Goal: Task Accomplishment & Management: Manage account settings

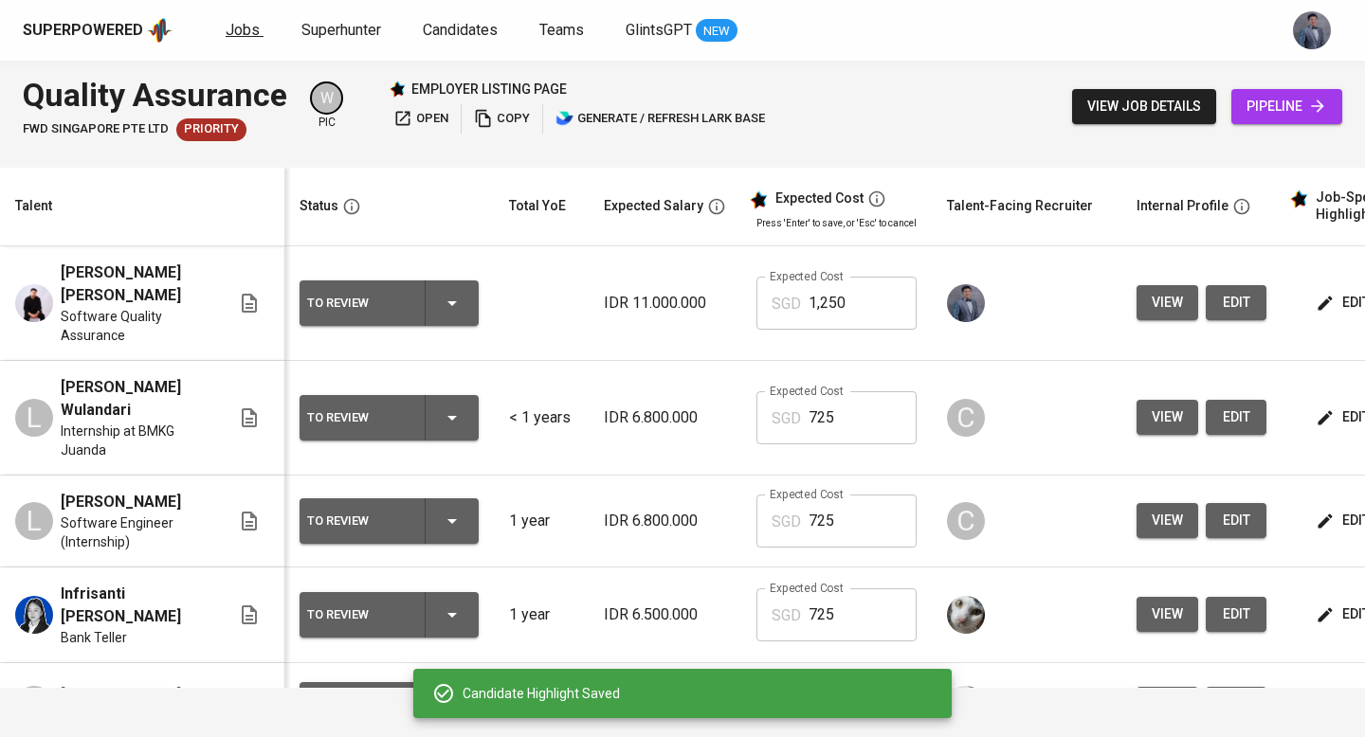
scroll to position [0, 271]
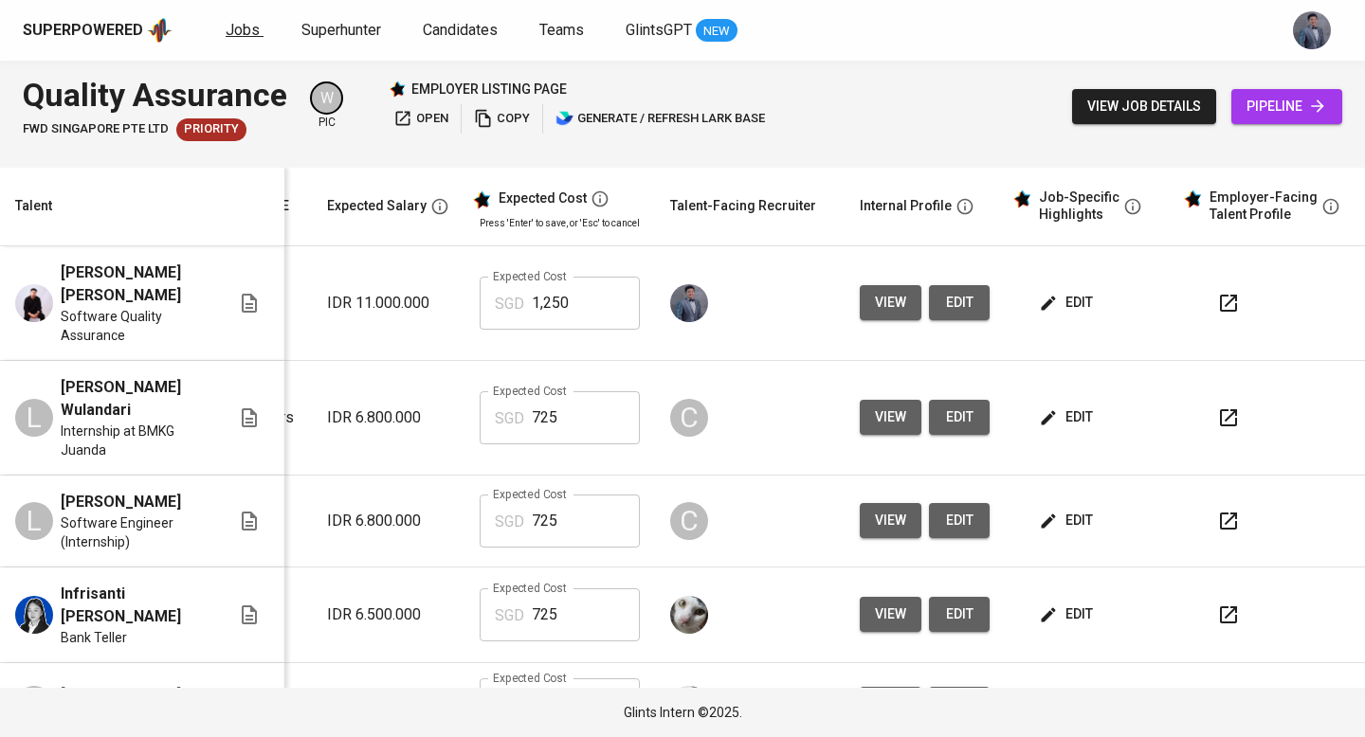
click at [238, 23] on span "Jobs" at bounding box center [243, 30] width 34 height 18
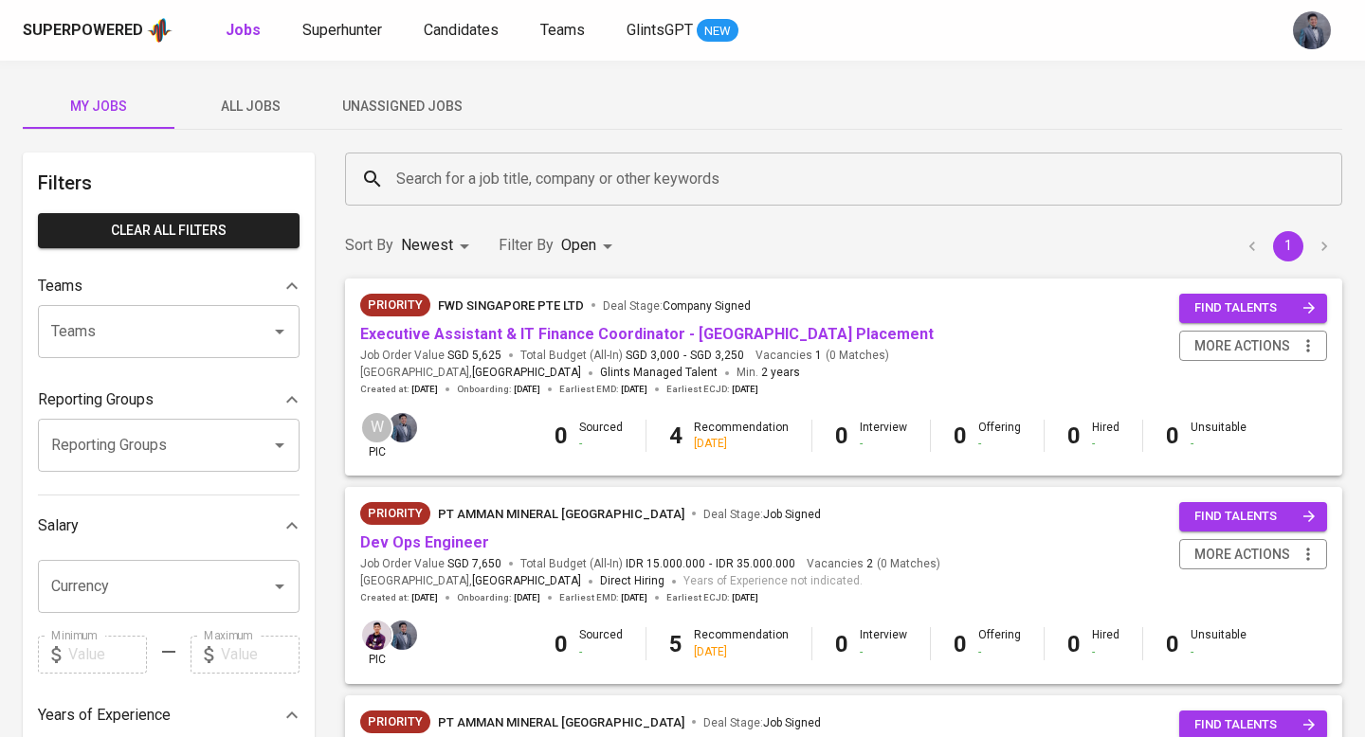
click at [878, 107] on div "My Jobs All Jobs Unassigned Jobs" at bounding box center [682, 105] width 1319 height 45
click at [250, 112] on span "All Jobs" at bounding box center [250, 107] width 129 height 24
click at [262, 109] on span "All Jobs" at bounding box center [250, 107] width 129 height 24
click at [432, 168] on input "Search for a job title, company or other keywords" at bounding box center [848, 179] width 914 height 36
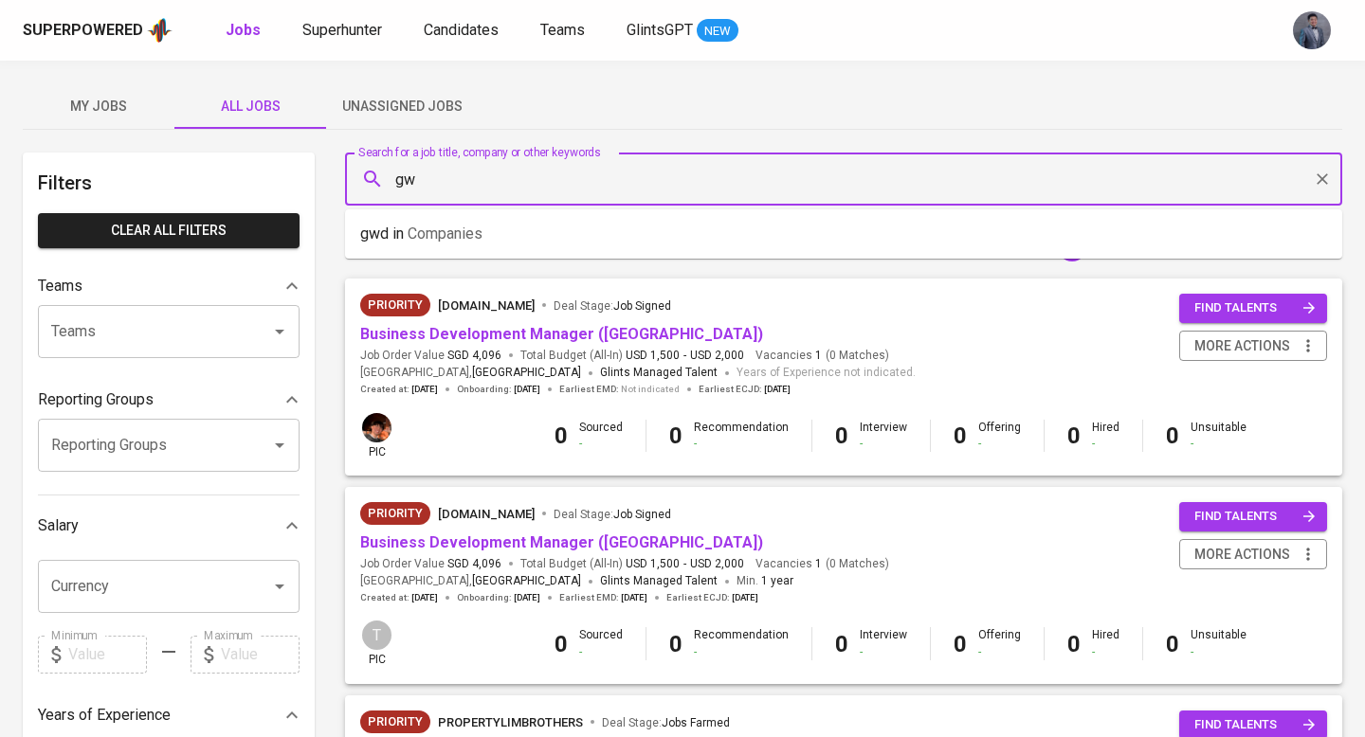
type input "g"
click at [423, 244] on p "fwd in Companies" at bounding box center [419, 234] width 119 height 23
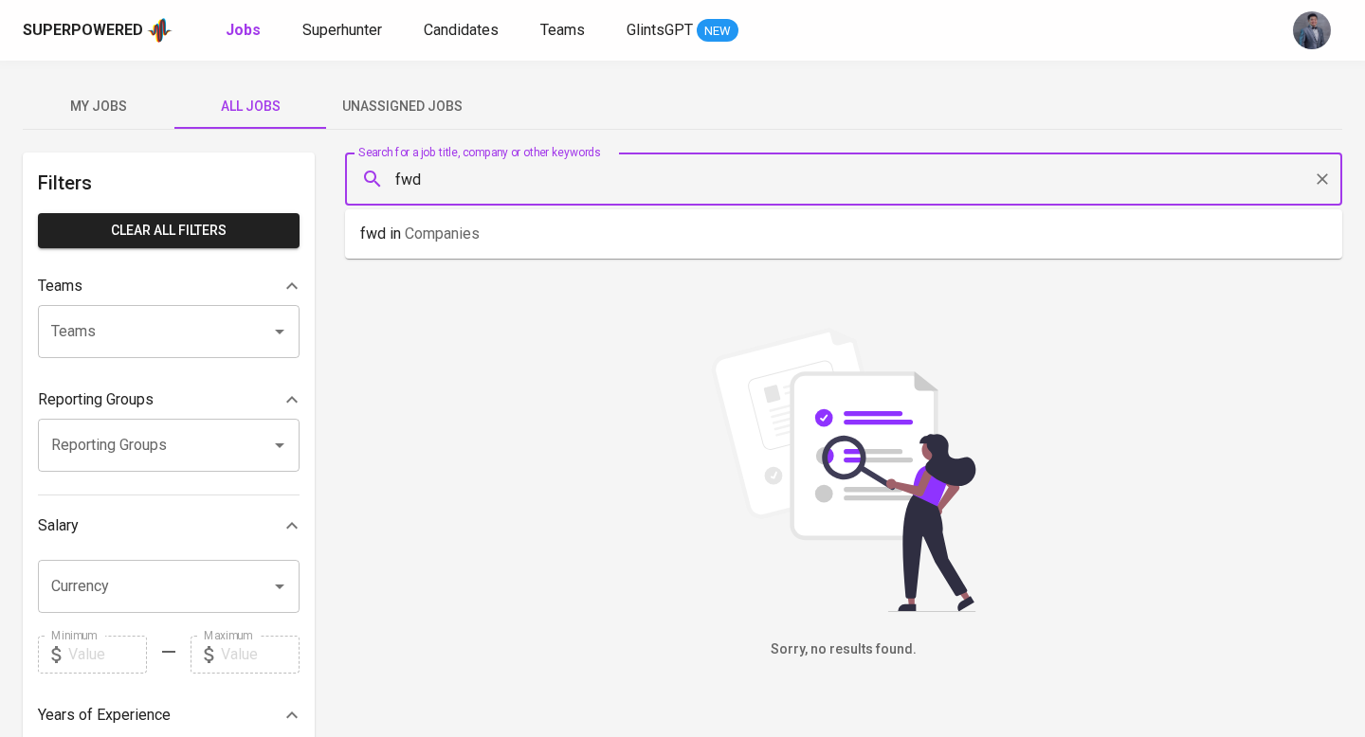
click at [530, 179] on input "fwd" at bounding box center [848, 179] width 914 height 36
type input "fwd [GEOGRAPHIC_DATA]"
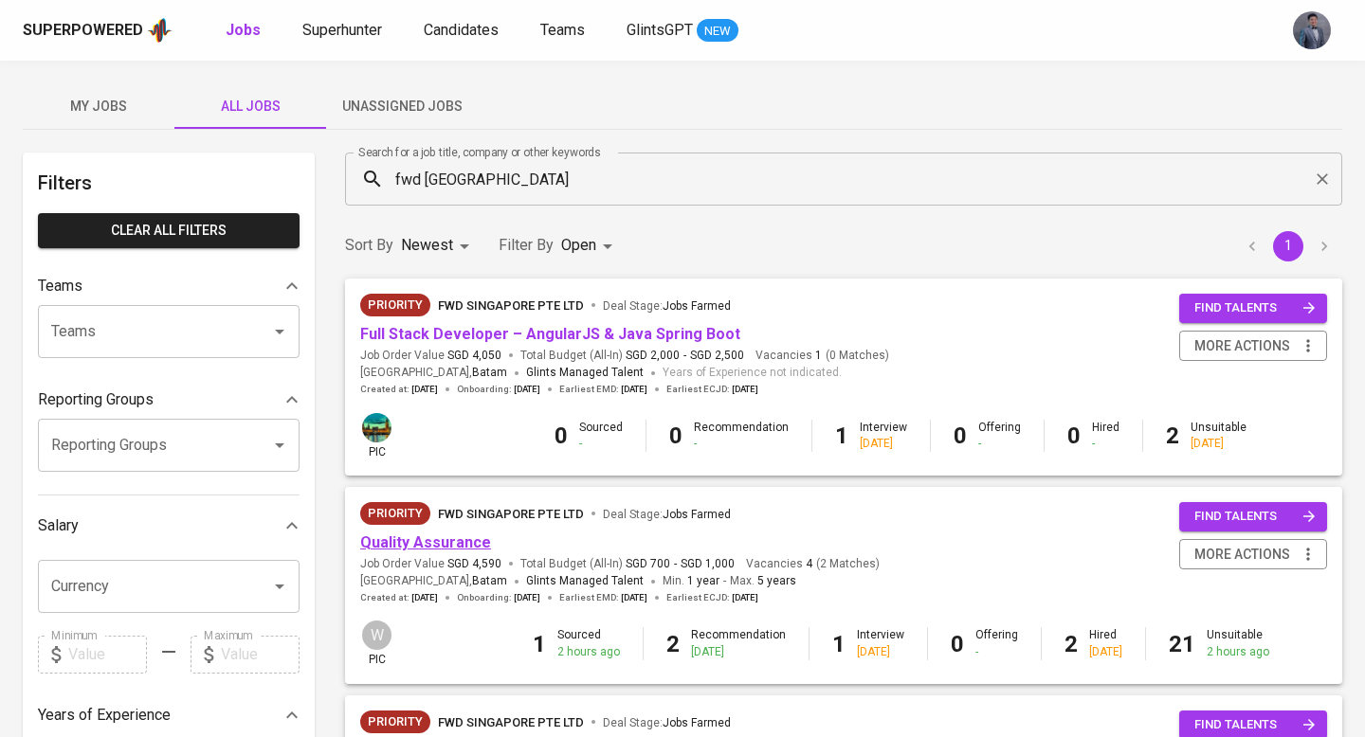
click at [452, 548] on link "Quality Assurance" at bounding box center [425, 543] width 131 height 18
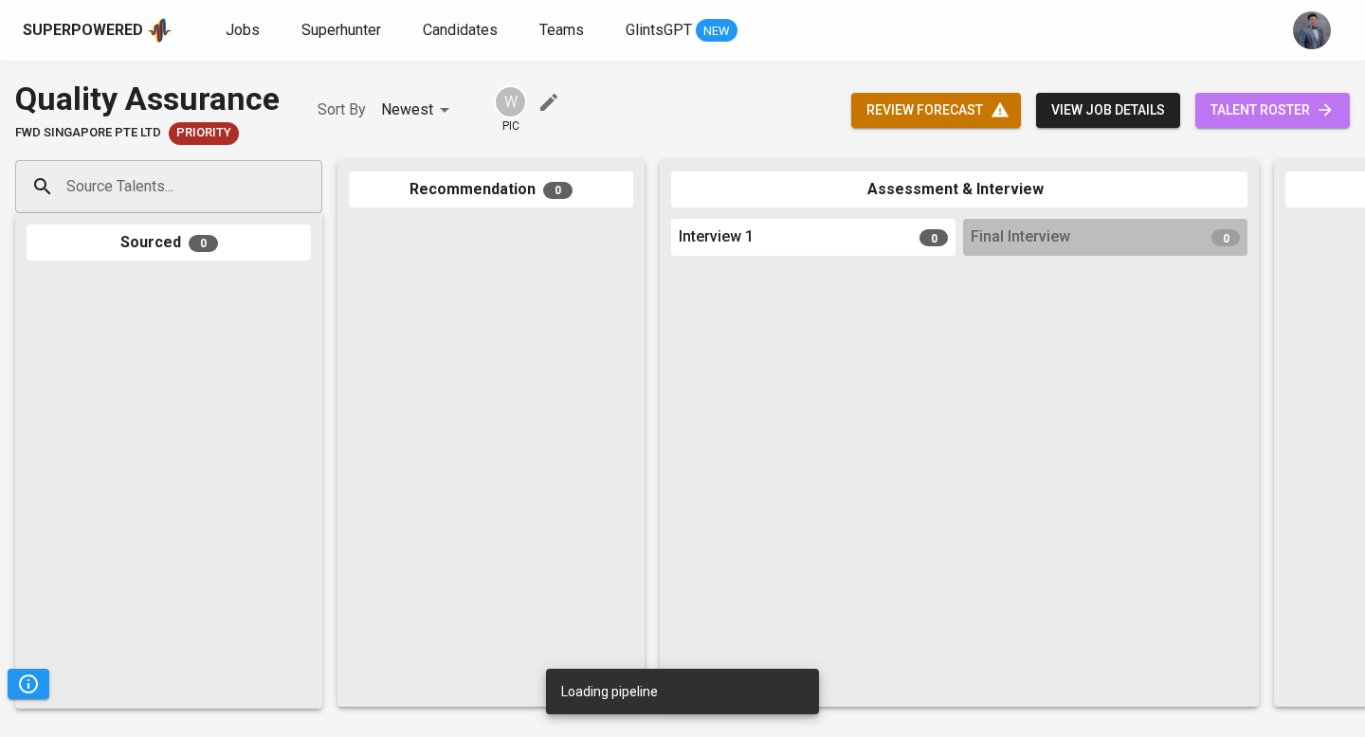
click at [1256, 114] on span "talent roster" at bounding box center [1272, 111] width 124 height 24
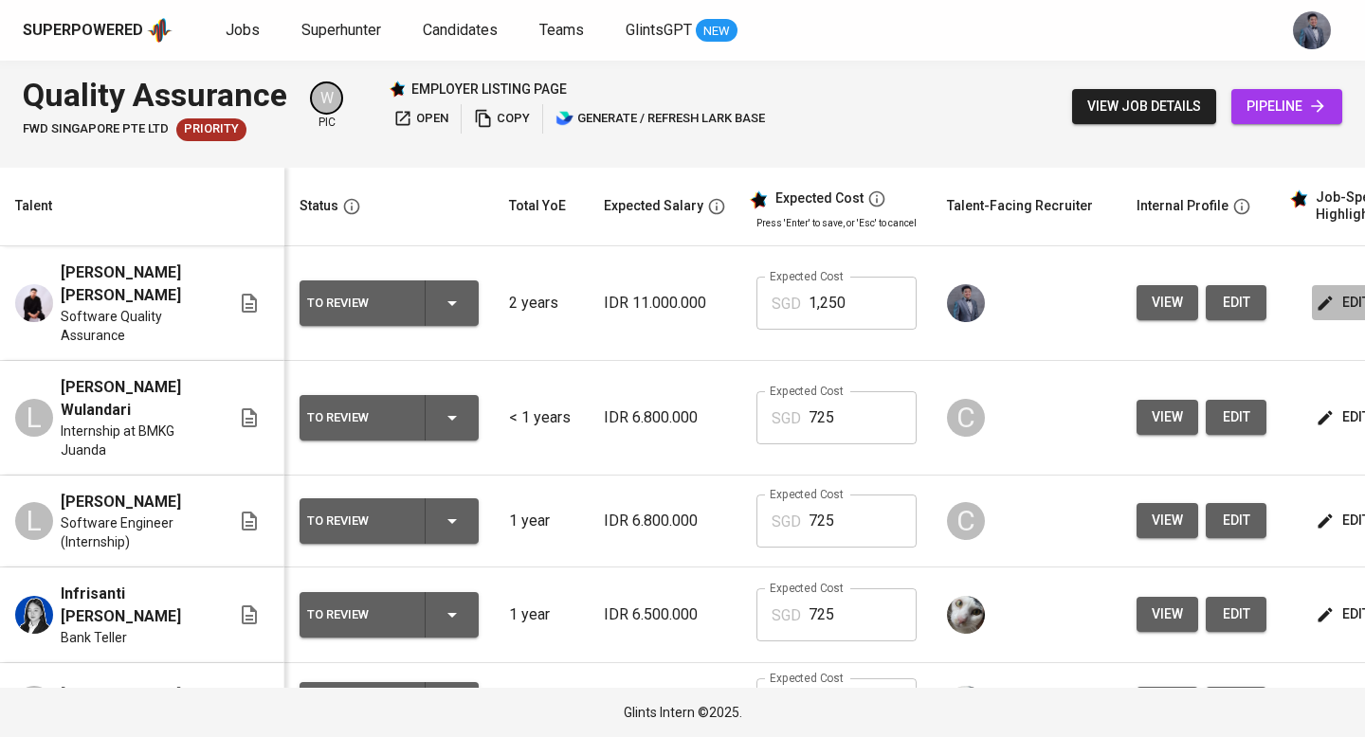
click at [1332, 300] on span "edit" at bounding box center [1344, 303] width 50 height 24
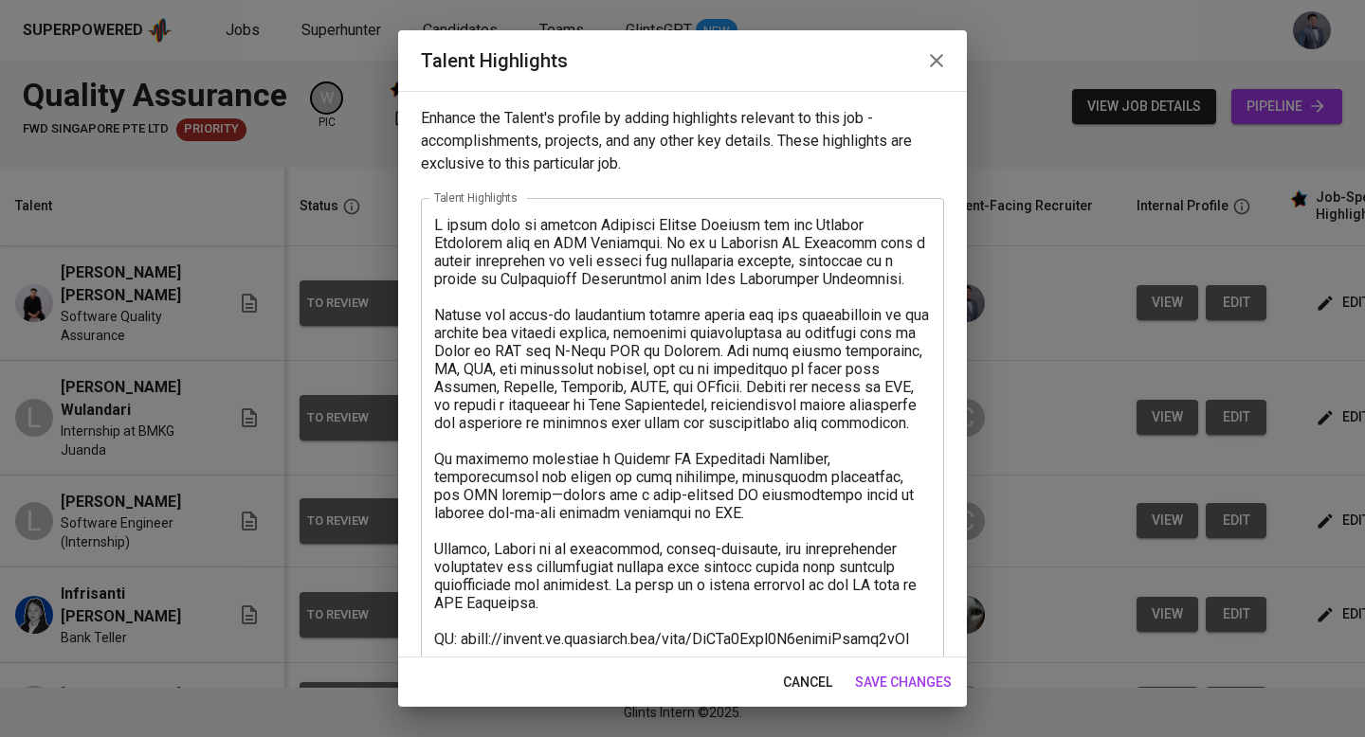
scroll to position [204, 0]
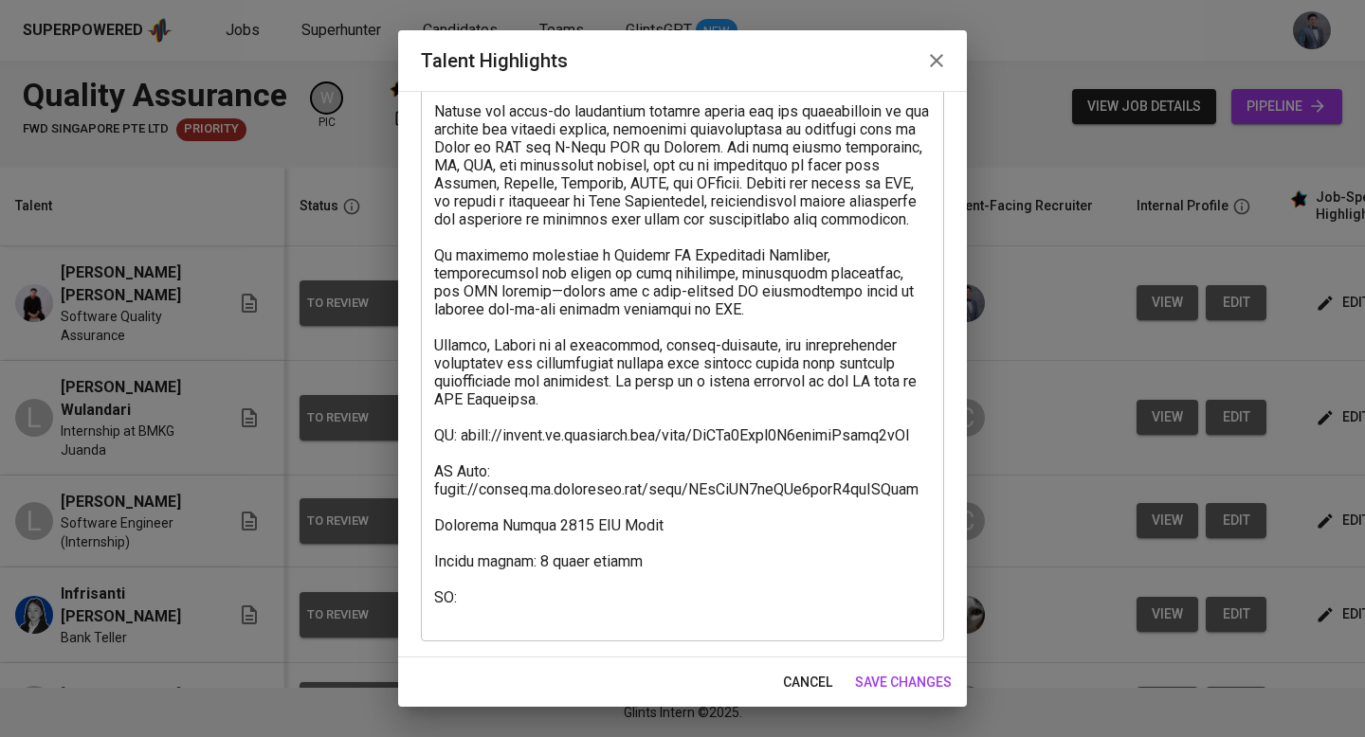
click at [540, 622] on textarea at bounding box center [682, 318] width 497 height 612
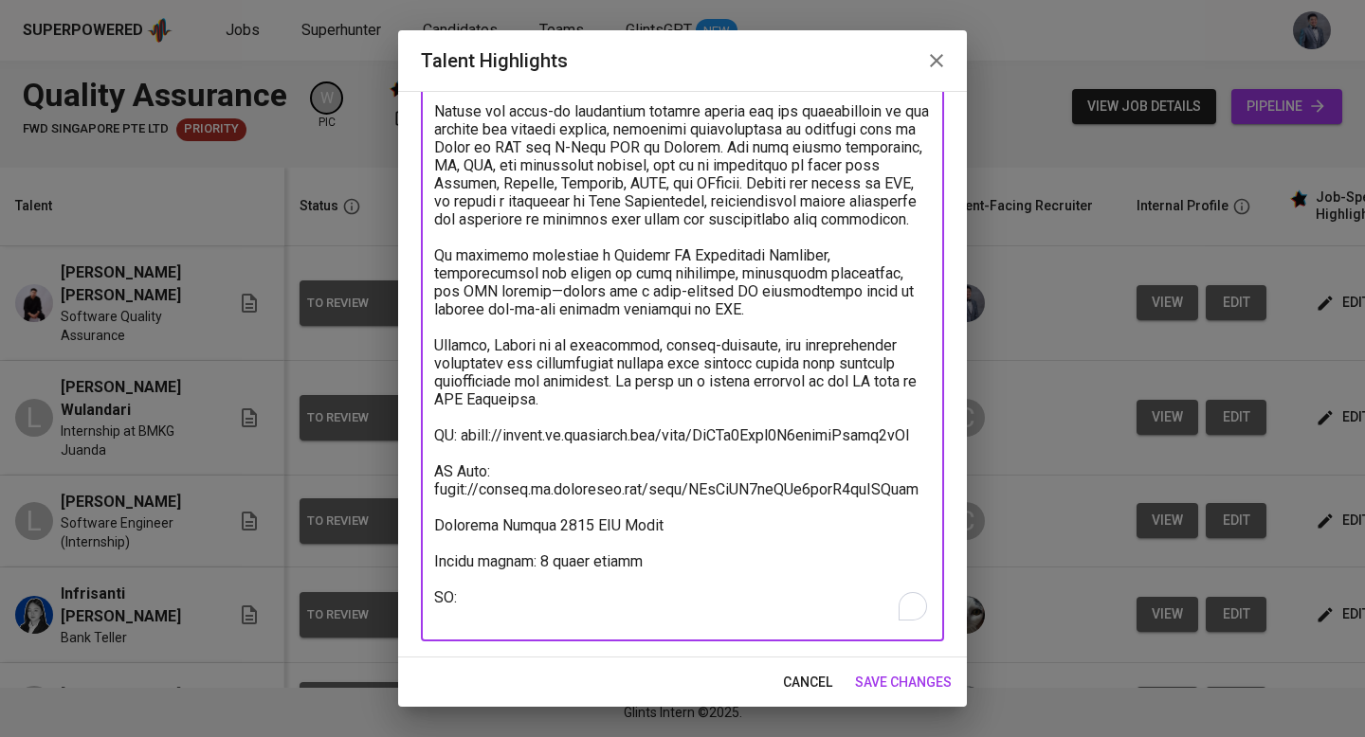
paste textarea "[URL][DOMAIN_NAME]"
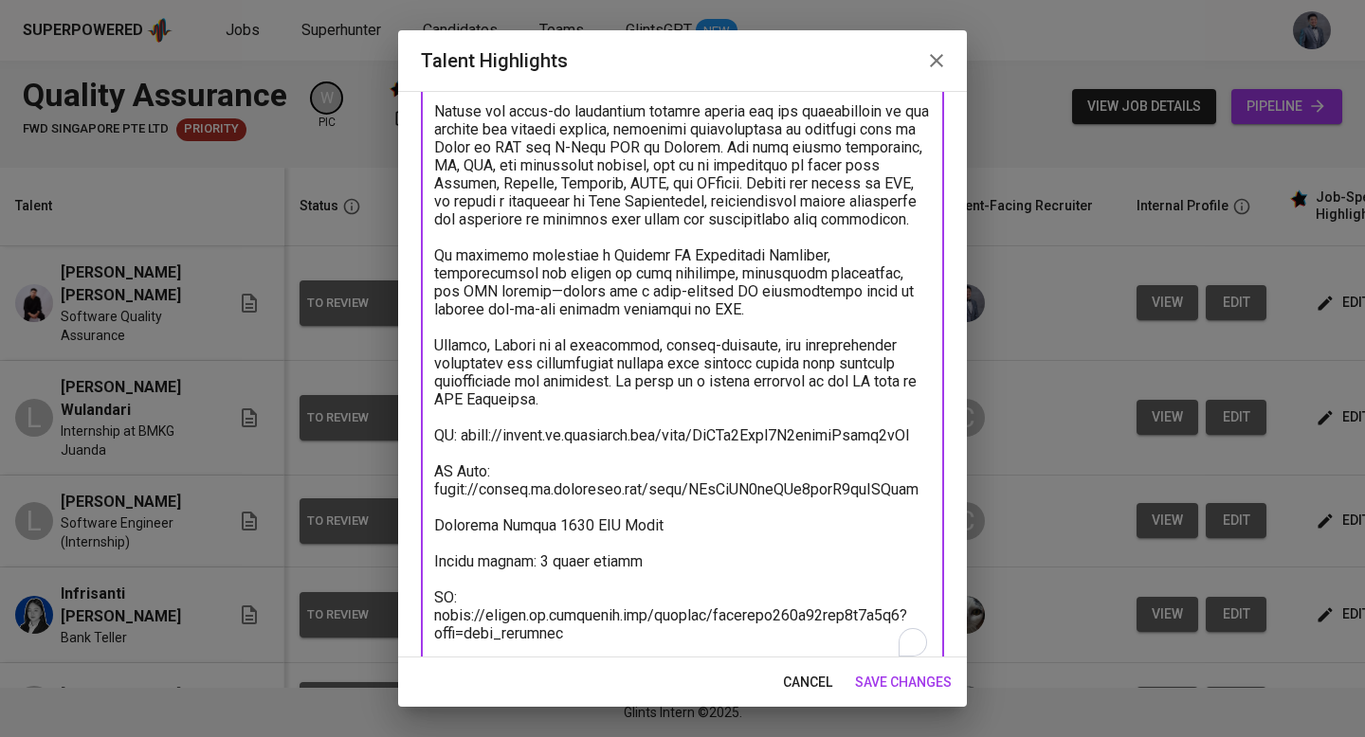
scroll to position [208, 0]
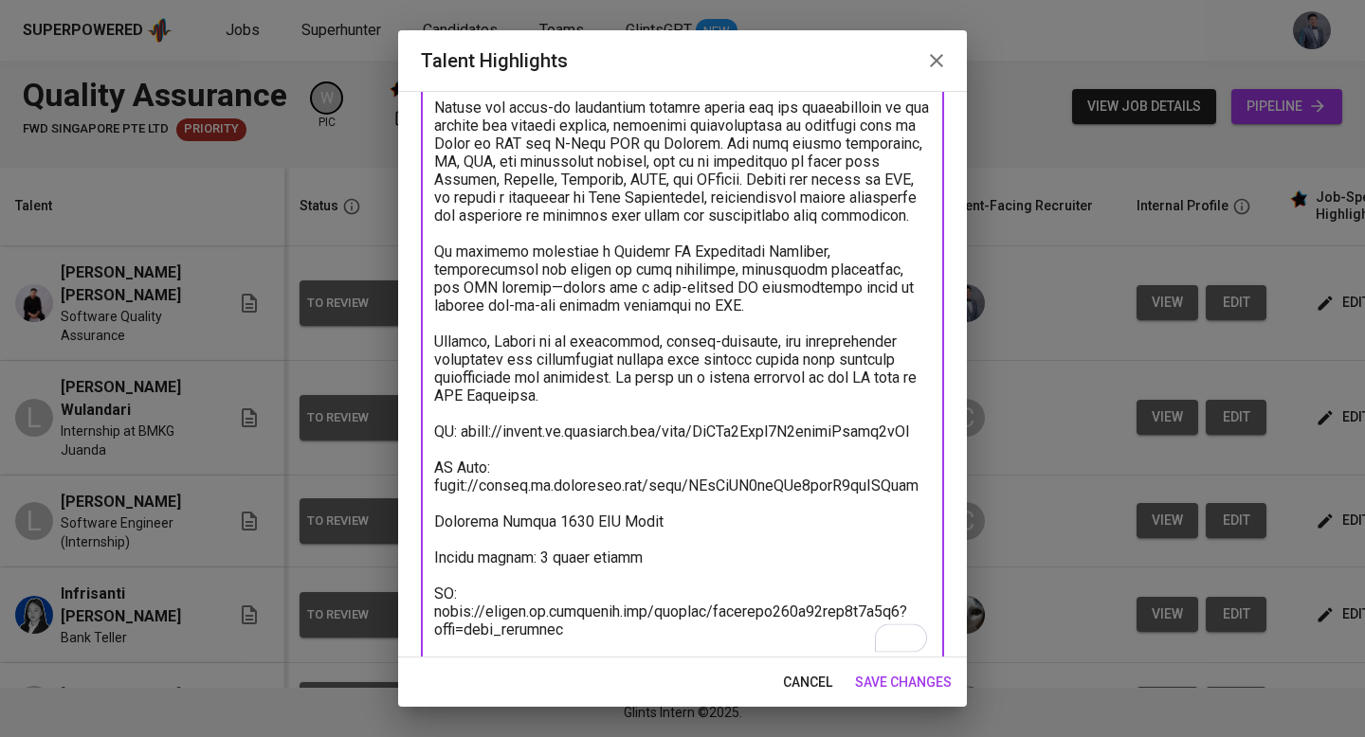
type textarea "L ipsum dolo si ametcon Adipisci Elitse Doeiusm tem inc Utlabor Etdolorem aliq …"
click at [896, 683] on span "save changes" at bounding box center [903, 683] width 97 height 24
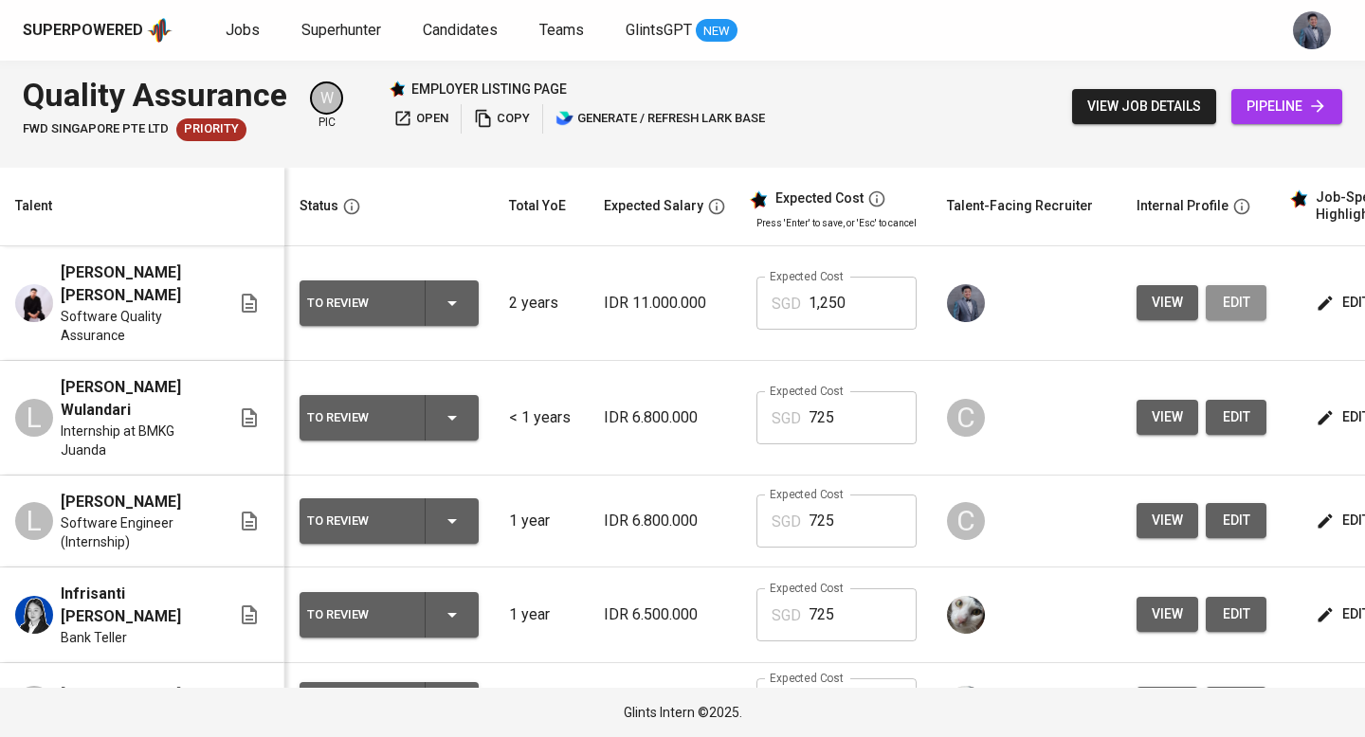
click at [1246, 305] on button "edit" at bounding box center [1236, 302] width 61 height 35
click at [1228, 317] on button "edit" at bounding box center [1236, 302] width 61 height 35
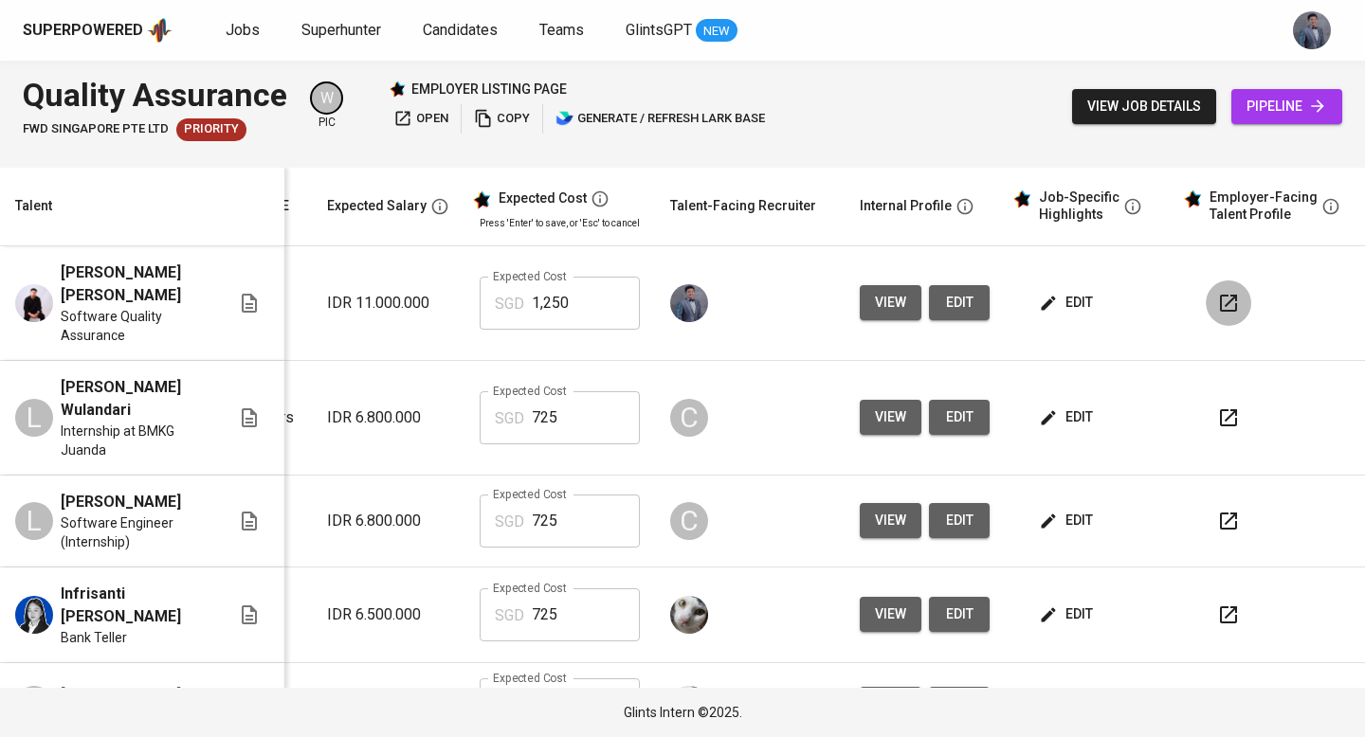
click at [1217, 302] on icon "button" at bounding box center [1228, 303] width 23 height 23
click at [1061, 301] on span "edit" at bounding box center [1068, 303] width 50 height 24
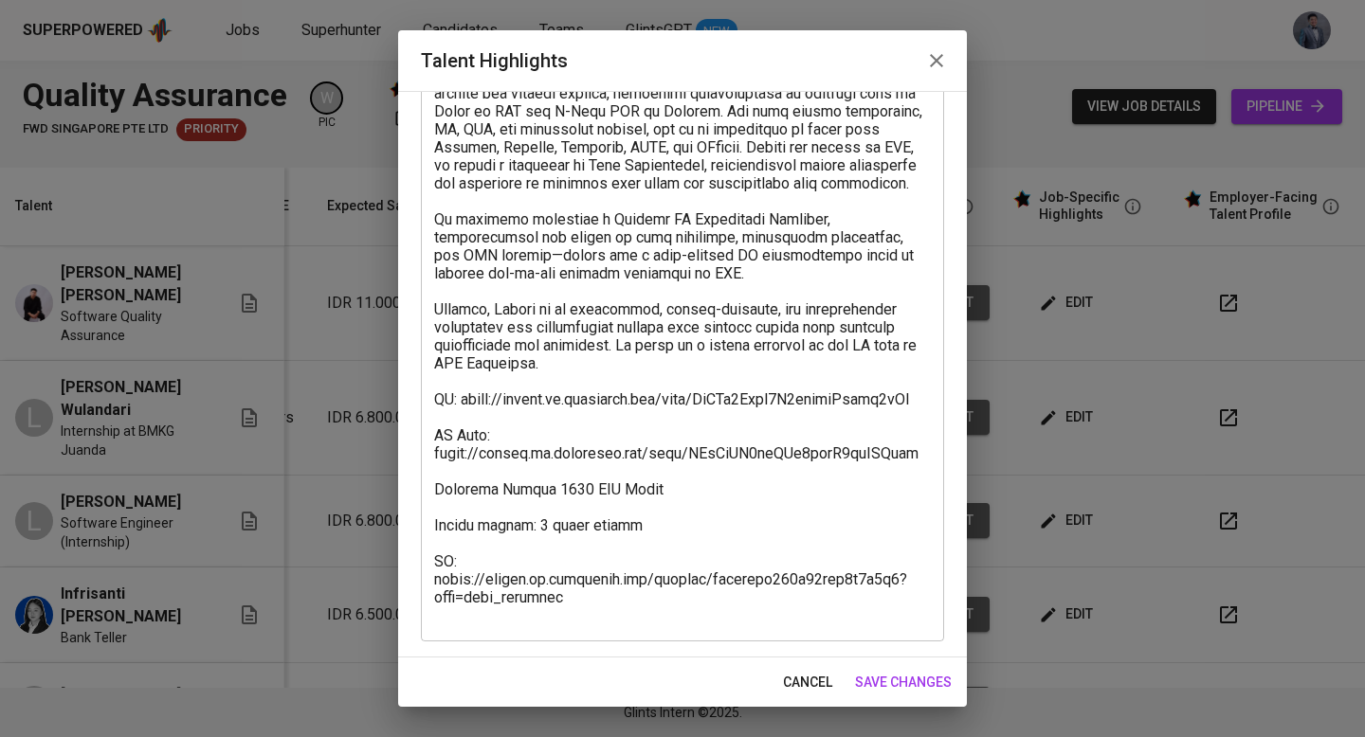
scroll to position [240, 0]
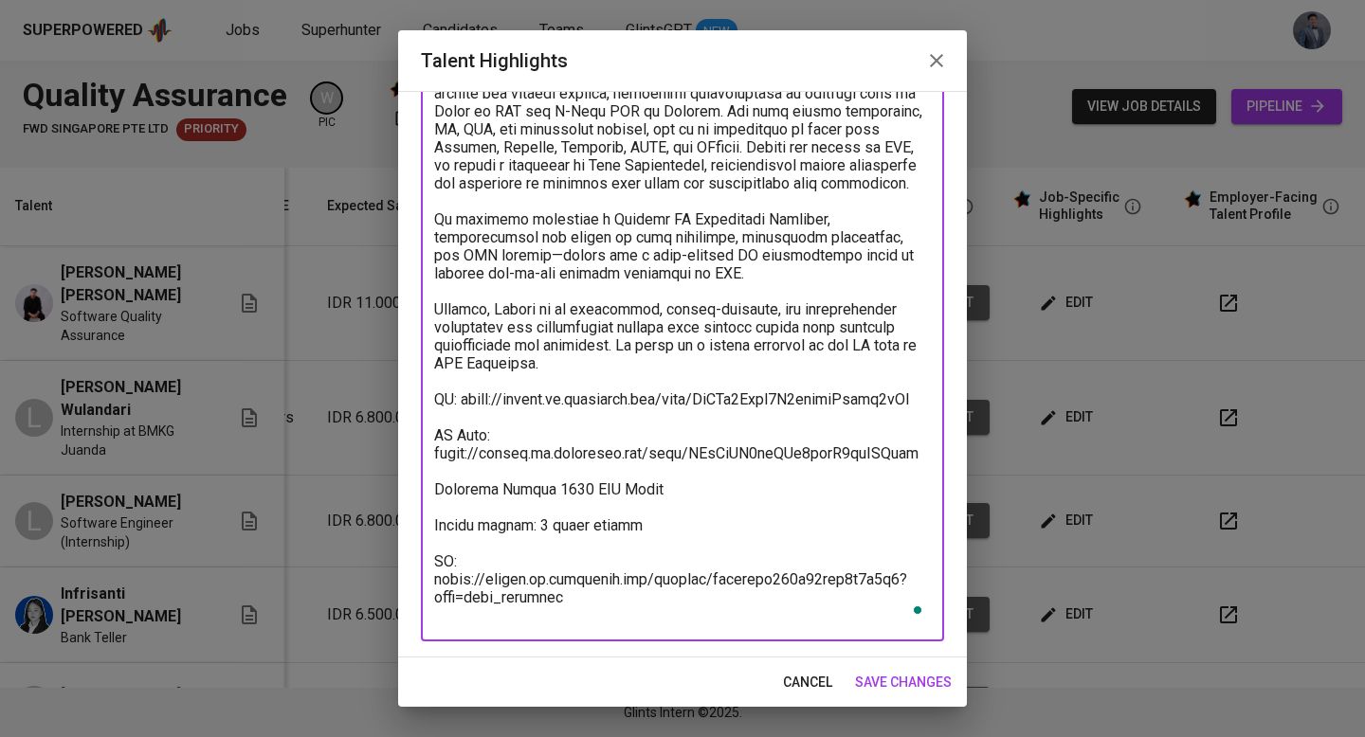
drag, startPoint x: 561, startPoint y: 541, endPoint x: 637, endPoint y: 537, distance: 75.9
click at [637, 537] on textarea "To enrich screen reader interactions, please activate Accessibility in Grammarl…" at bounding box center [682, 300] width 497 height 648
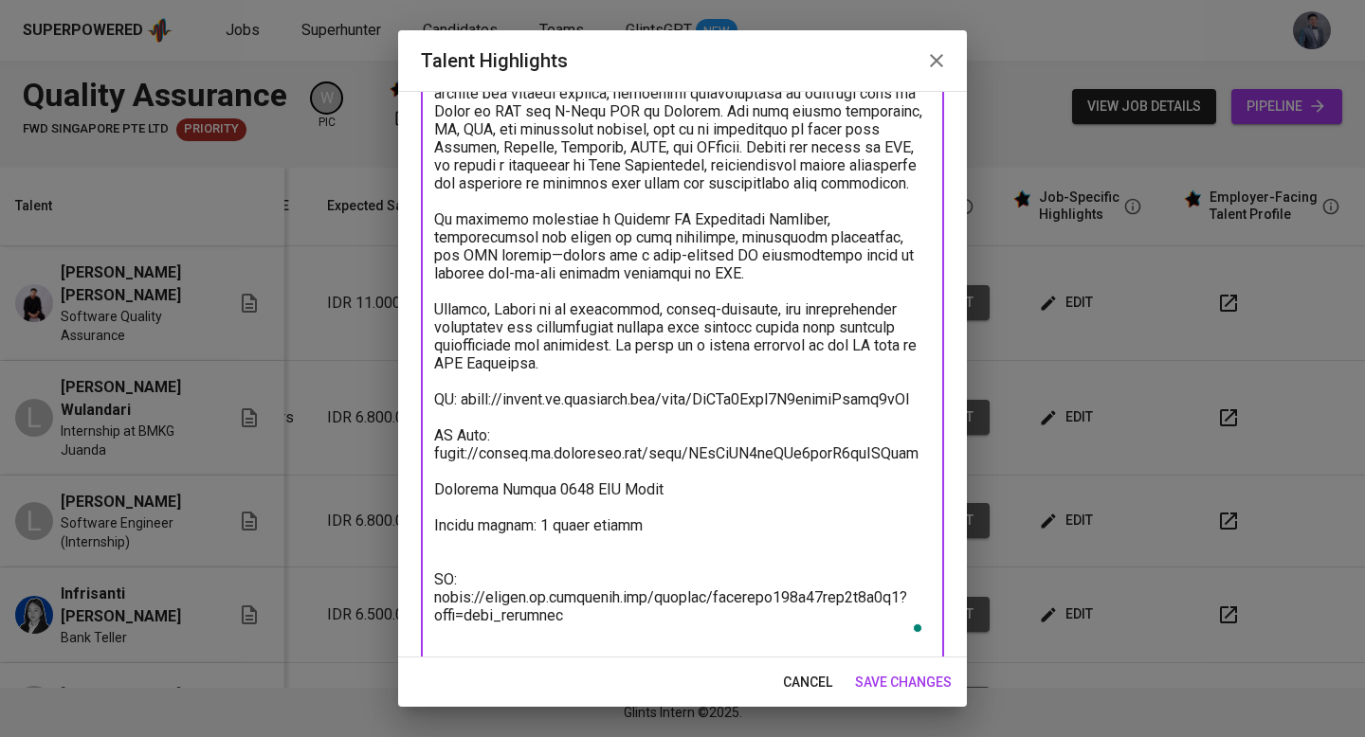
click at [637, 537] on textarea "To enrich screen reader interactions, please activate Accessibility in Grammarl…" at bounding box center [682, 309] width 497 height 666
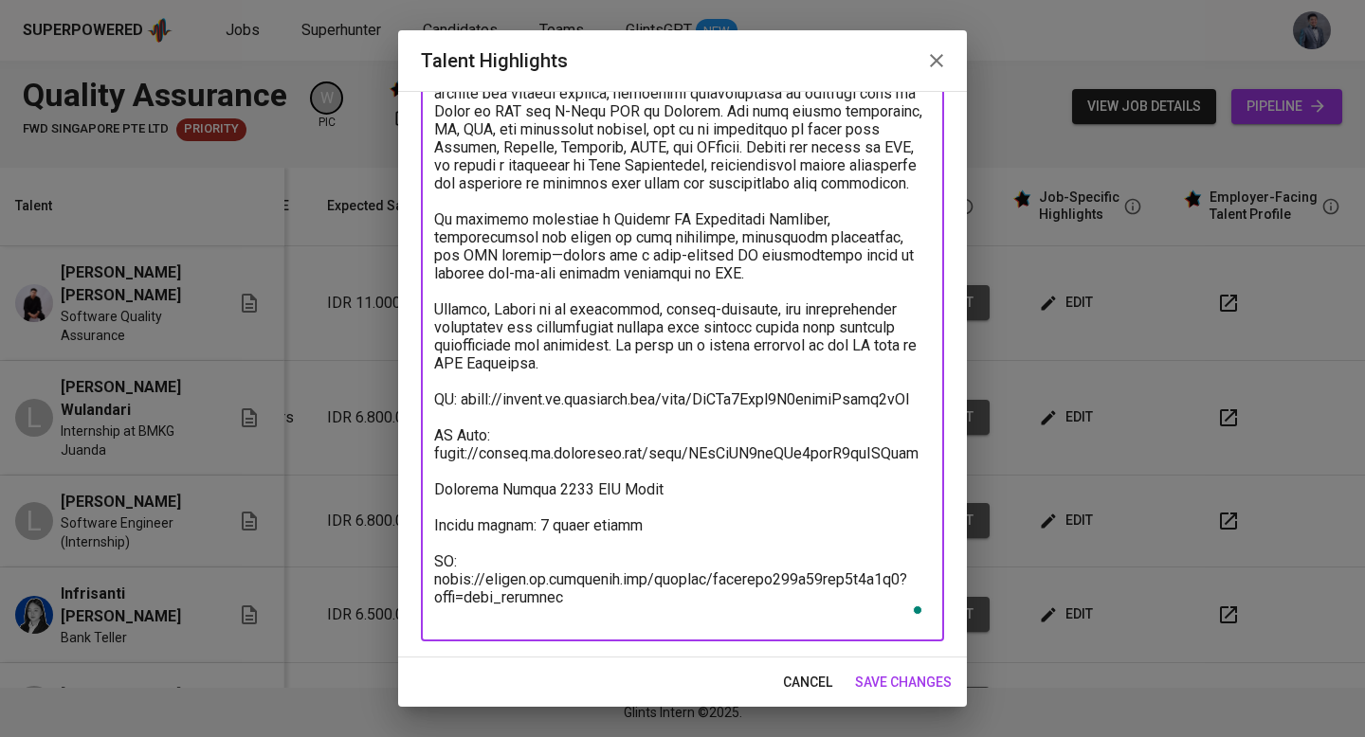
type textarea "L ipsum dolo si ametcon Adipisci Elitse Doeiusm tem inc Utlabor Etdolorem aliq …"
click at [889, 671] on span "save changes" at bounding box center [903, 683] width 97 height 24
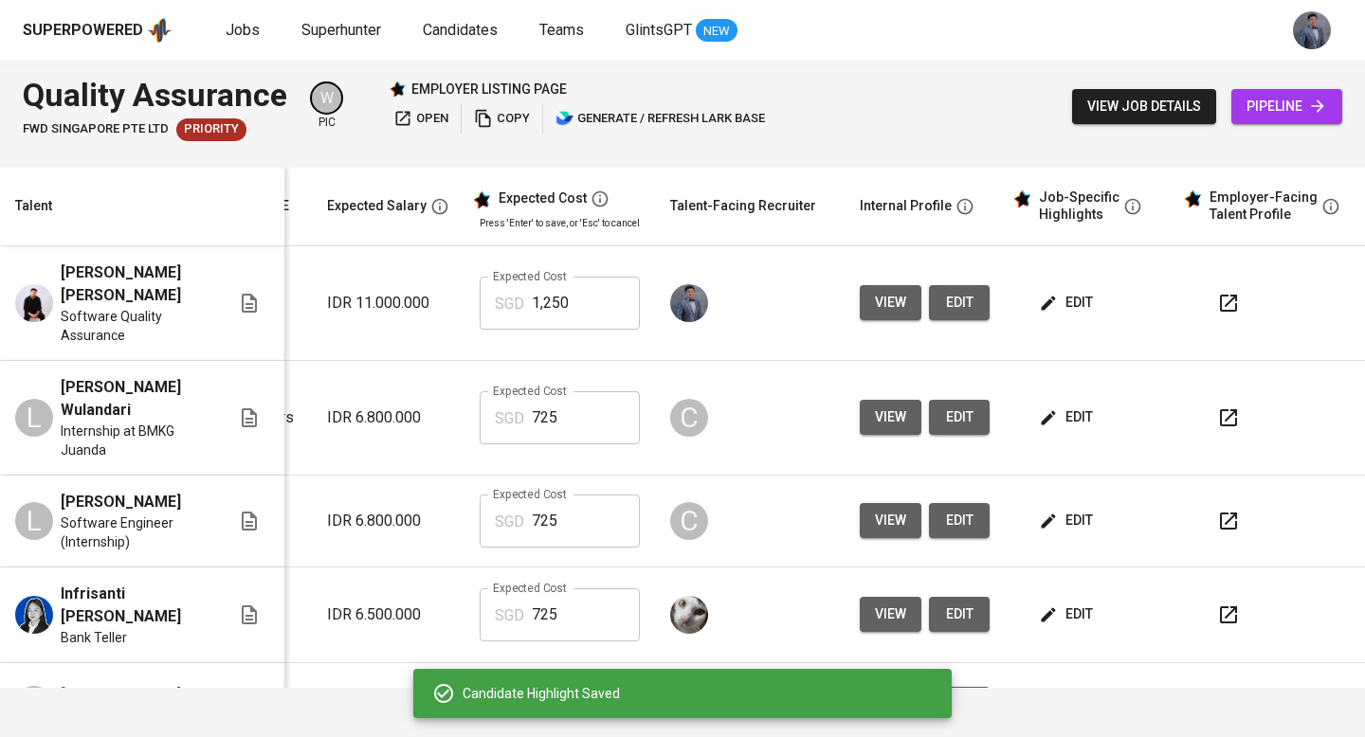
click at [877, 680] on div "Candidate Highlight Saved" at bounding box center [682, 693] width 538 height 49
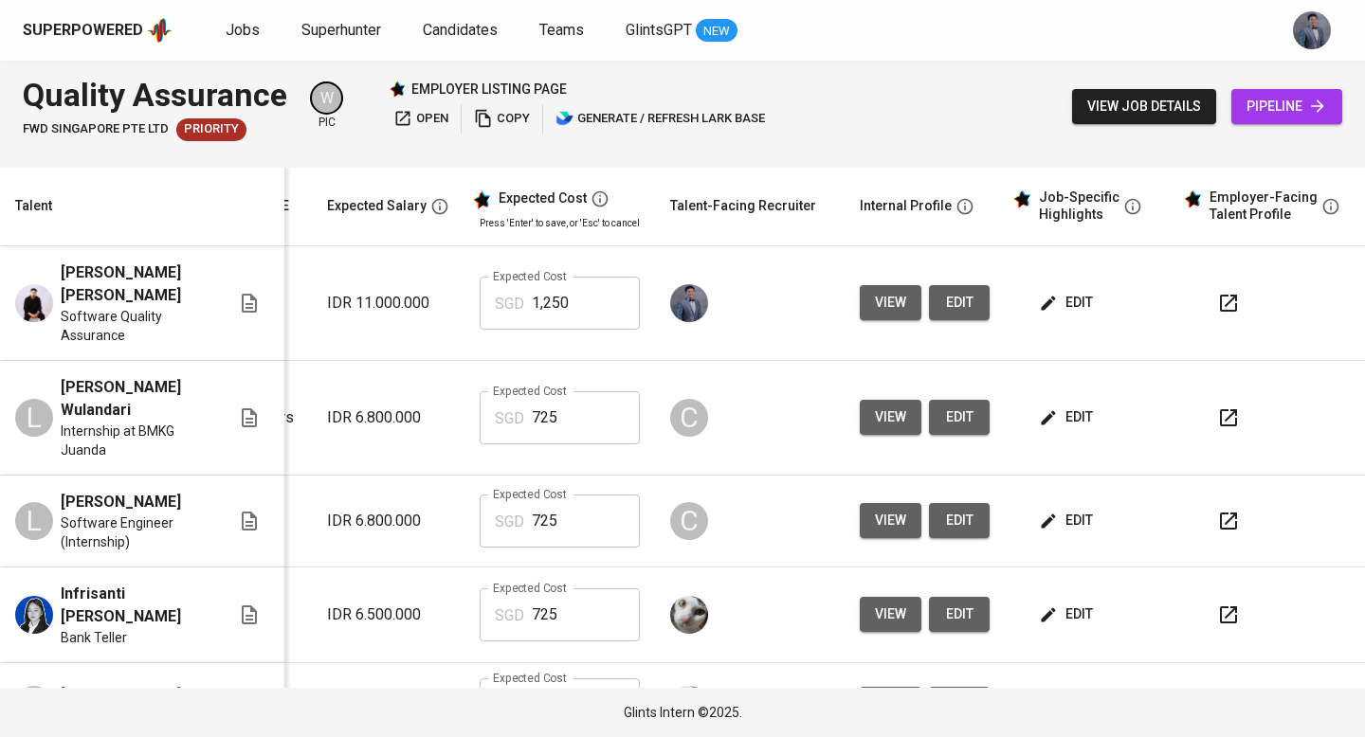
click at [929, 299] on button "edit" at bounding box center [959, 302] width 61 height 35
click at [1050, 303] on span "edit" at bounding box center [1068, 303] width 50 height 24
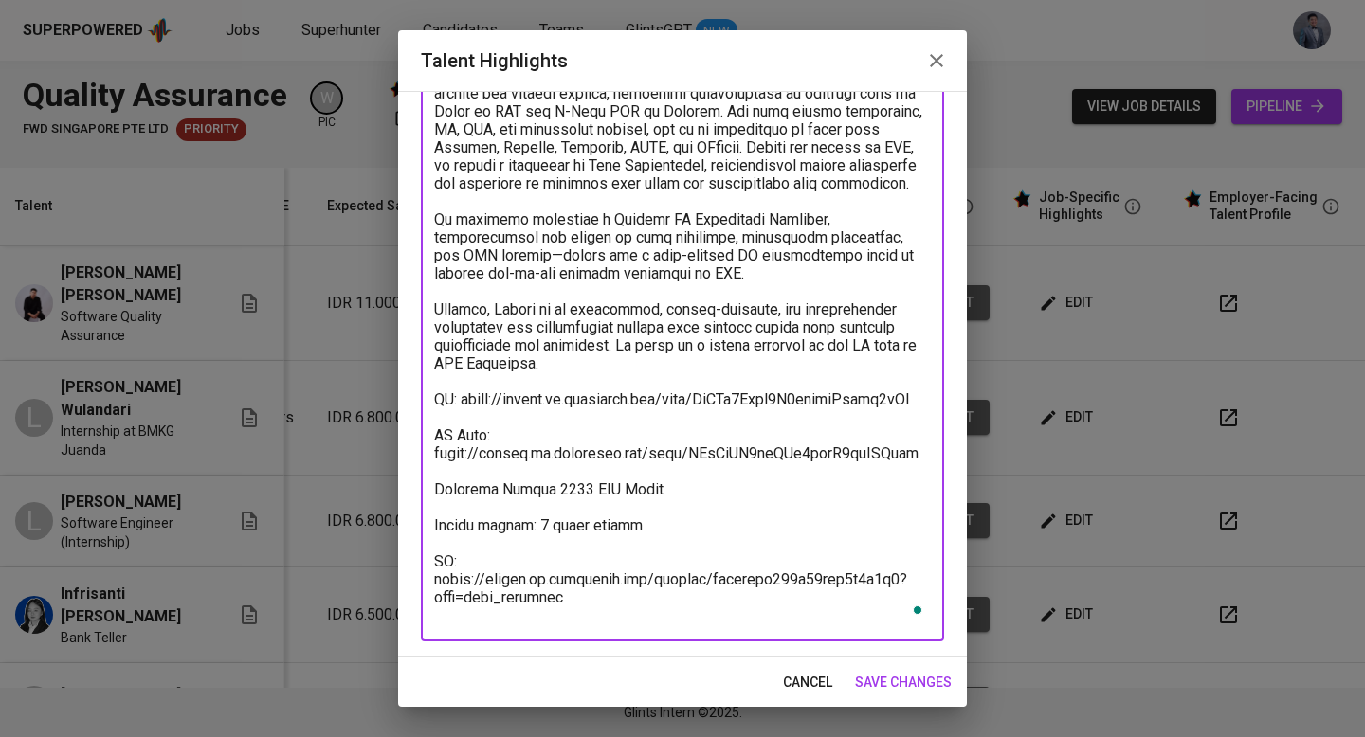
drag, startPoint x: 531, startPoint y: 542, endPoint x: 693, endPoint y: 542, distance: 162.1
click at [694, 542] on textarea "To enrich screen reader interactions, please activate Accessibility in Grammarl…" at bounding box center [682, 300] width 497 height 648
type textarea "L ipsum dolo si ametcon Adipisci Elitse Doeiusm tem inc Utlabor Etdolorem aliq …"
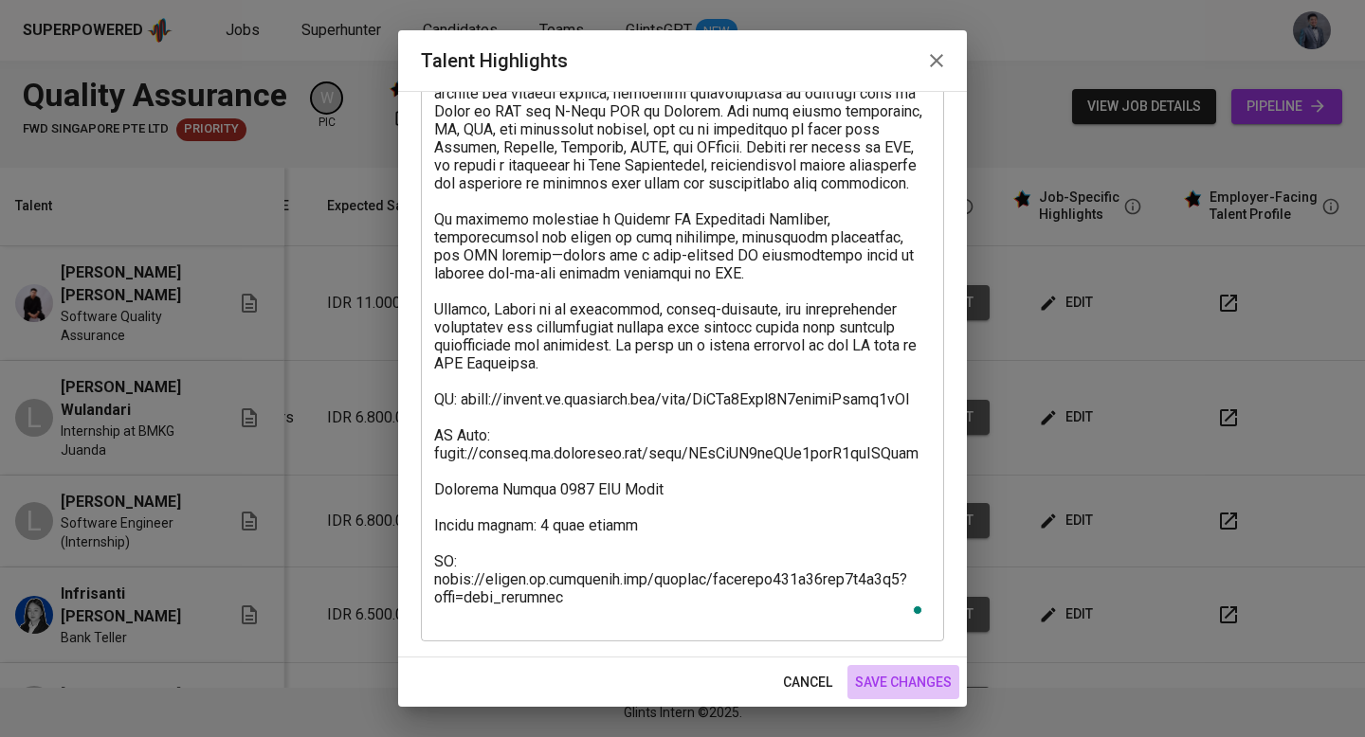
click at [898, 678] on span "save changes" at bounding box center [903, 683] width 97 height 24
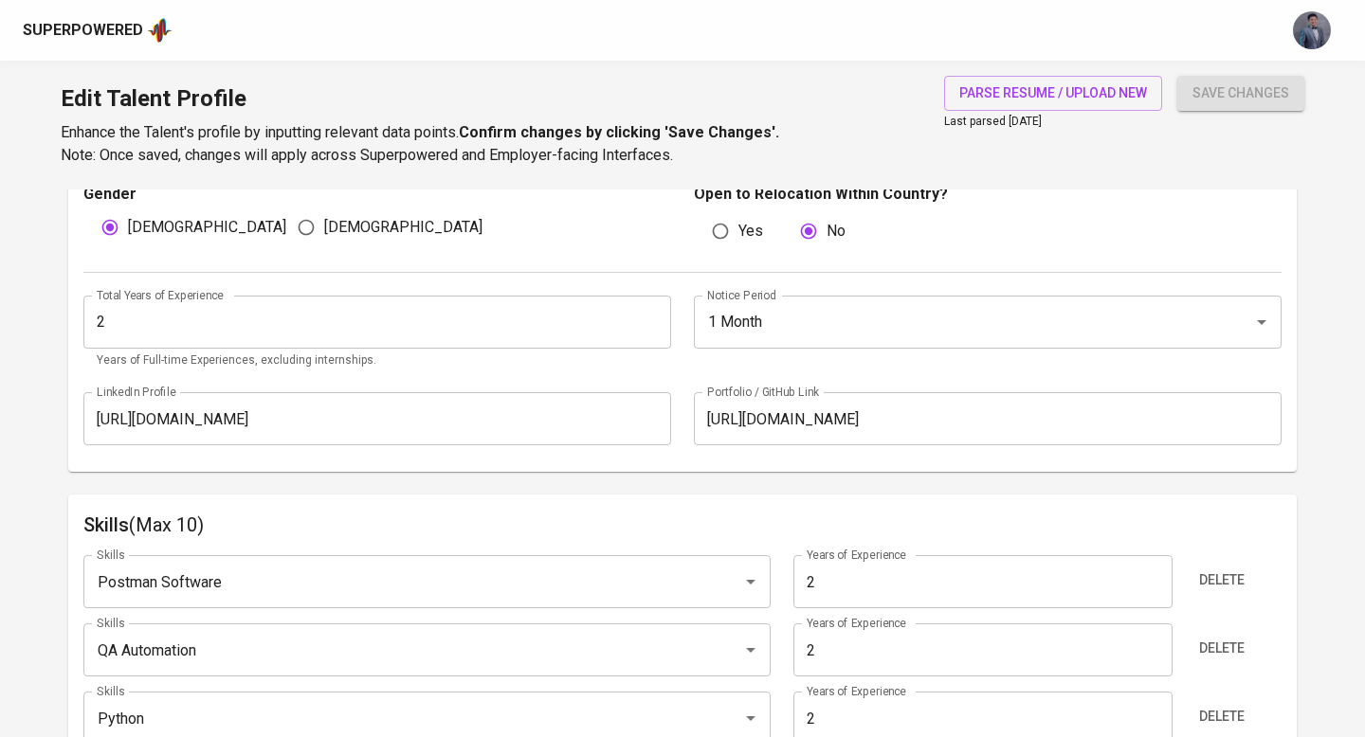
scroll to position [629, 0]
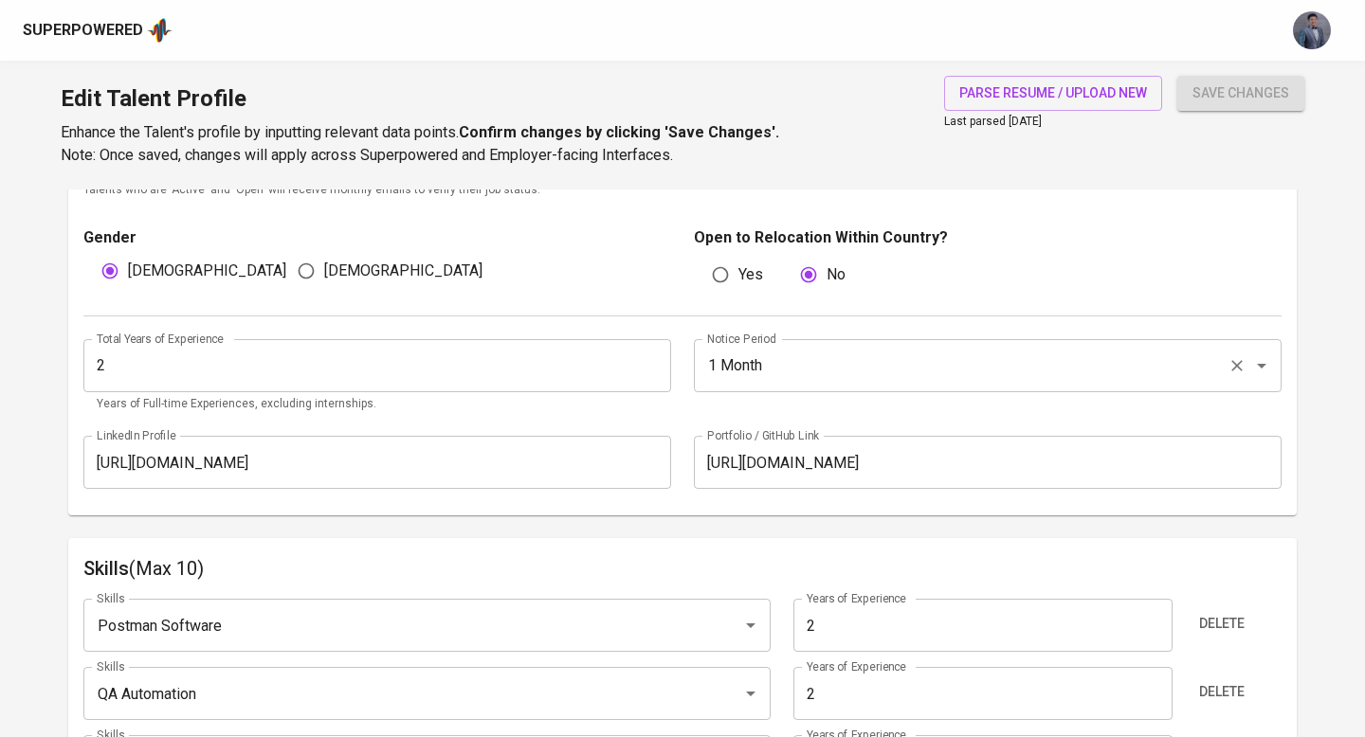
click at [816, 364] on input "1 Month" at bounding box center [960, 366] width 517 height 36
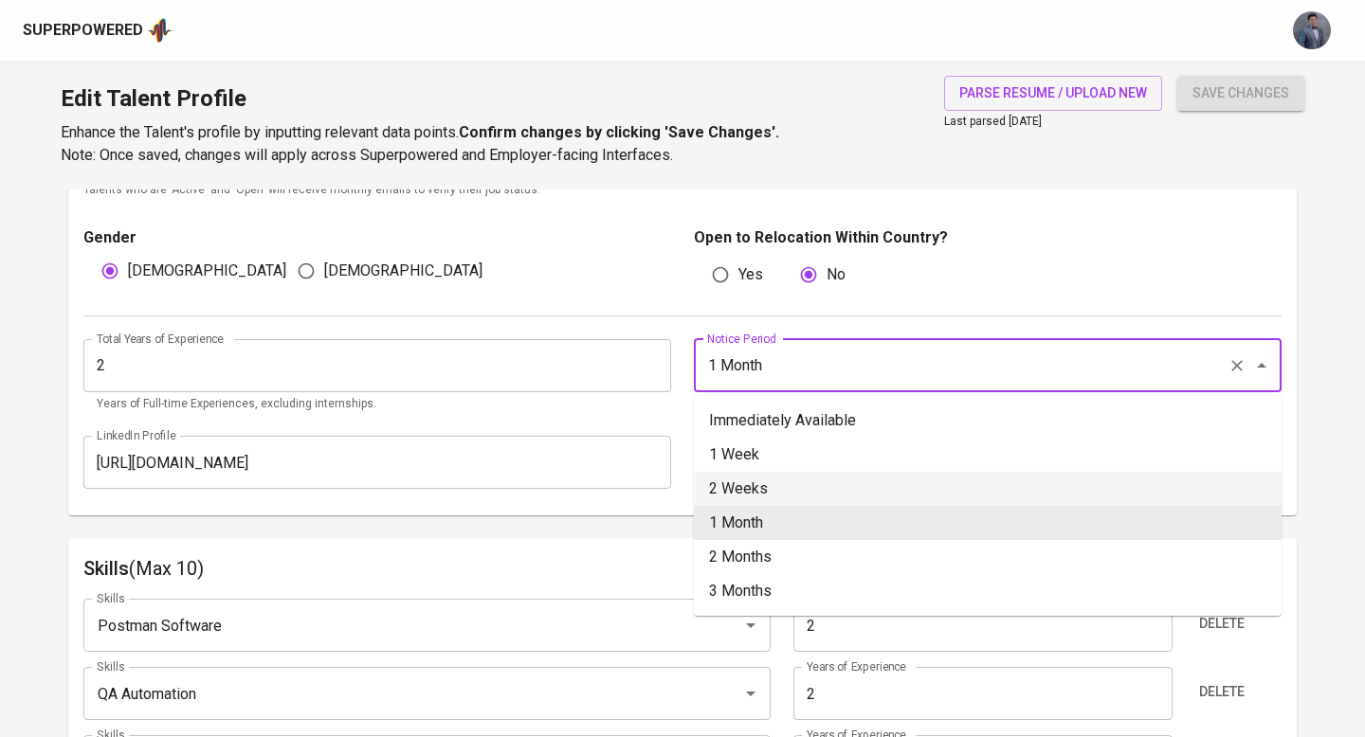
click at [762, 498] on li "2 Weeks" at bounding box center [988, 489] width 588 height 34
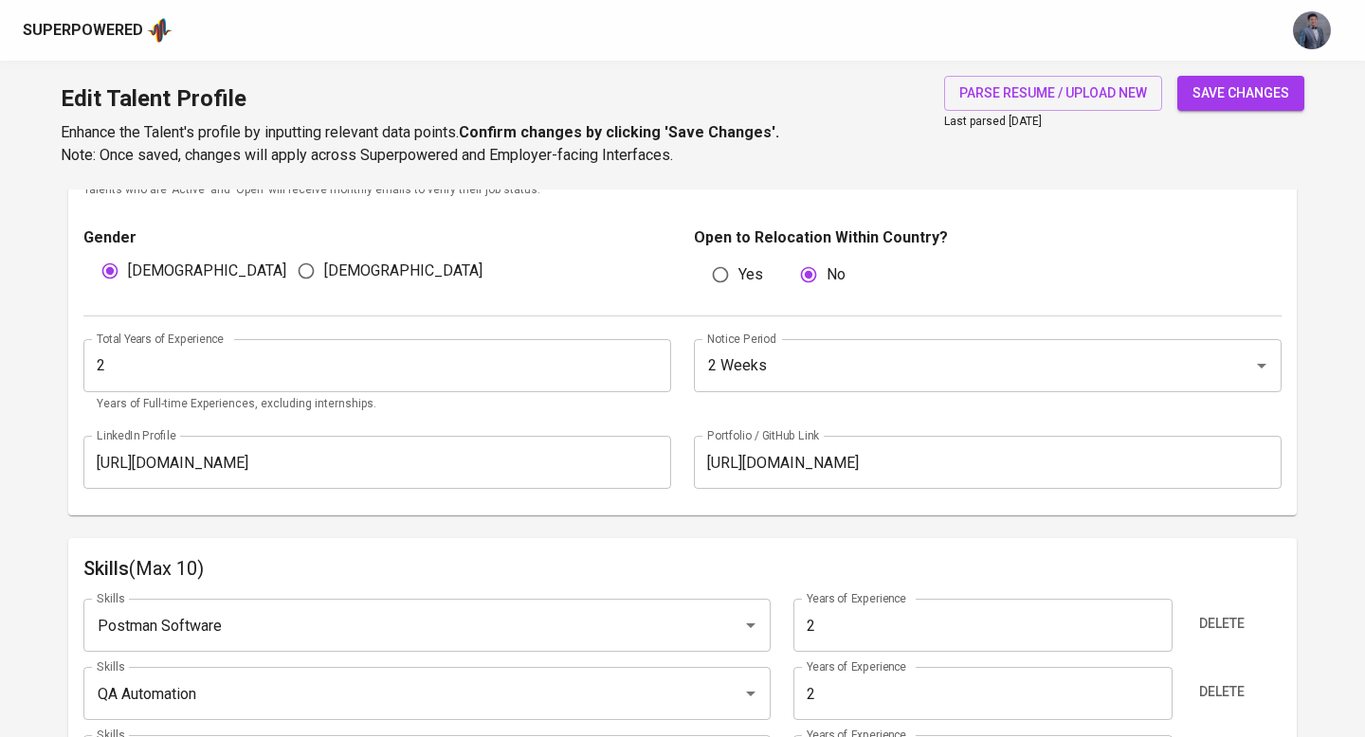
click at [1211, 94] on span "save changes" at bounding box center [1240, 94] width 97 height 24
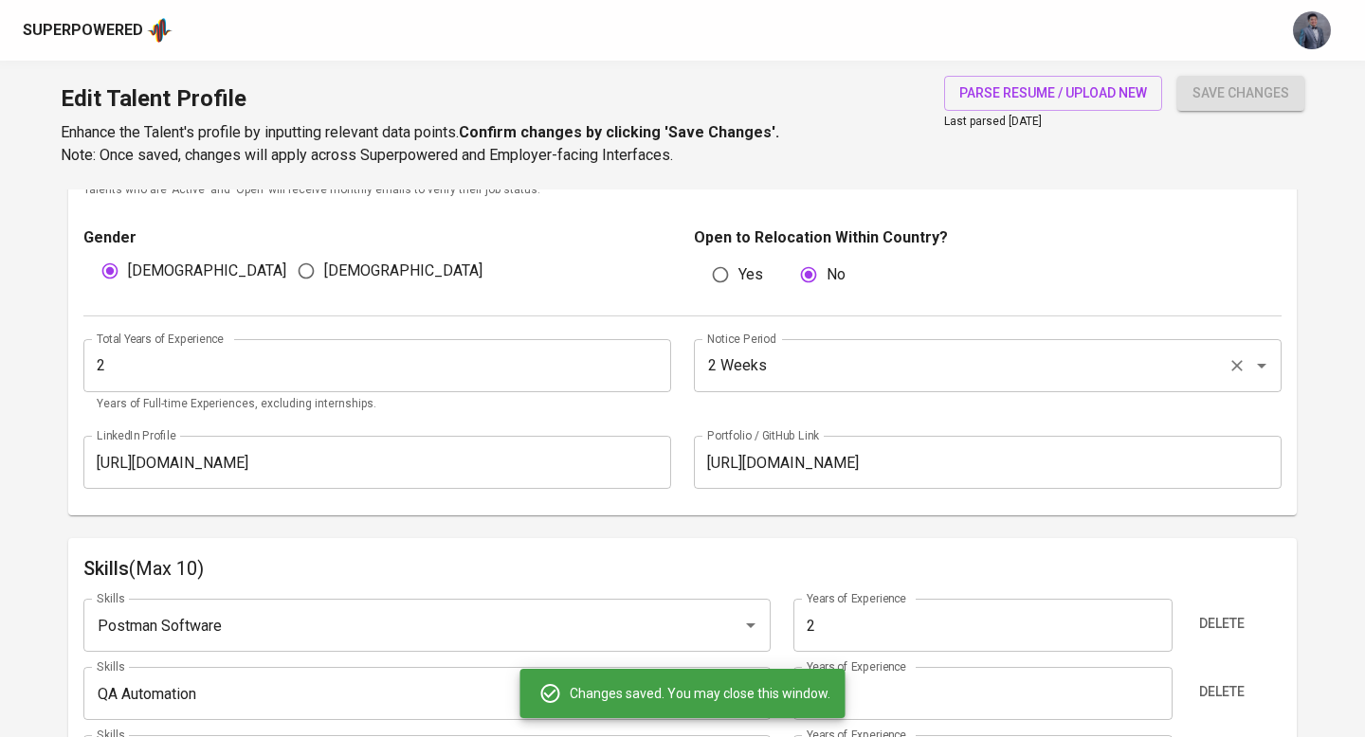
click at [787, 384] on div "2 Weeks Notice Period" at bounding box center [988, 365] width 588 height 53
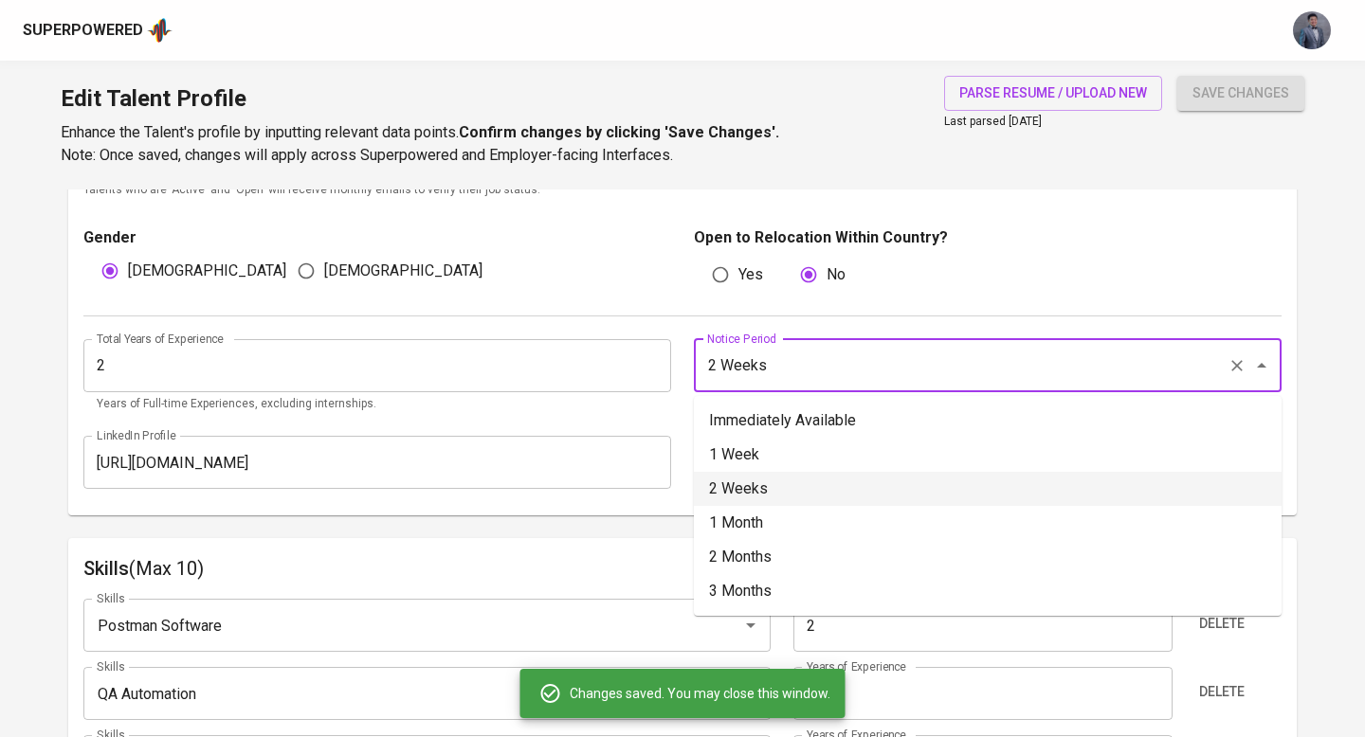
click at [791, 358] on input "2 Weeks" at bounding box center [960, 366] width 517 height 36
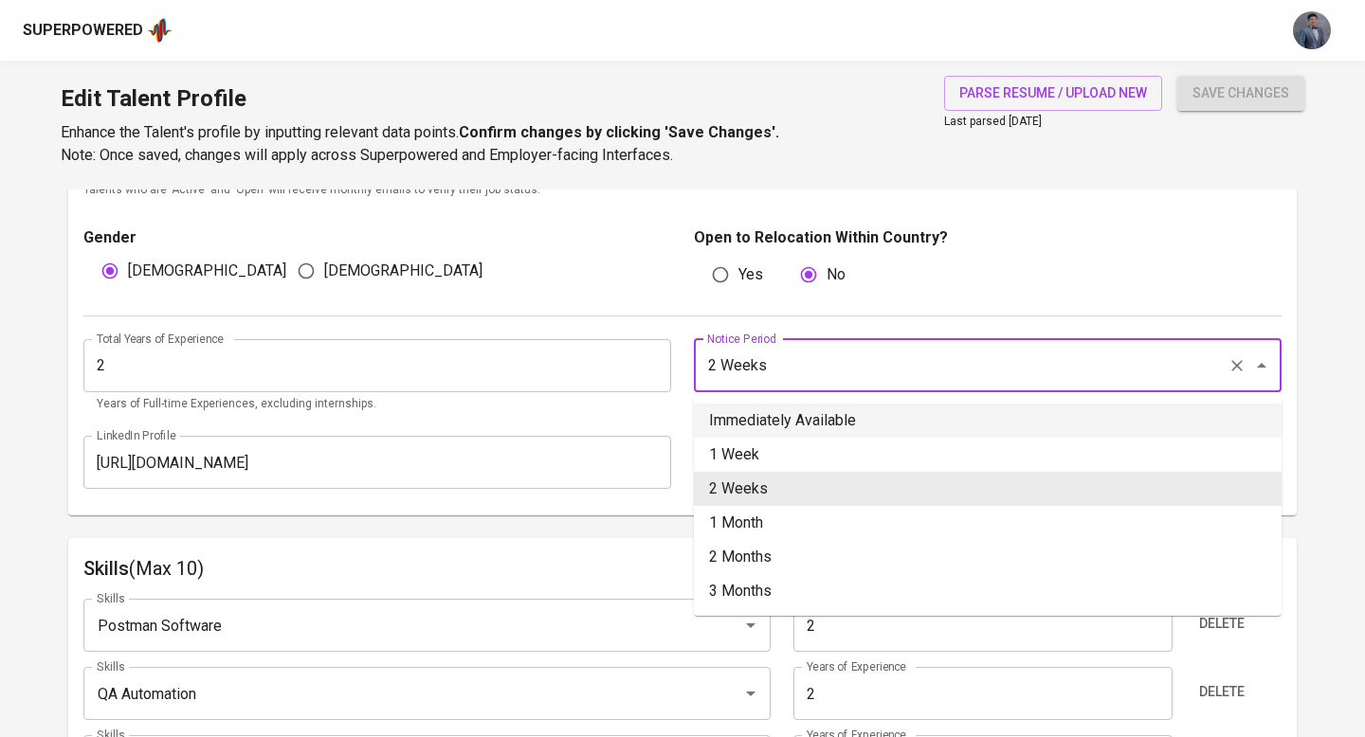
click at [799, 412] on li "Immediately Available" at bounding box center [988, 421] width 588 height 34
type input "Immediately Available"
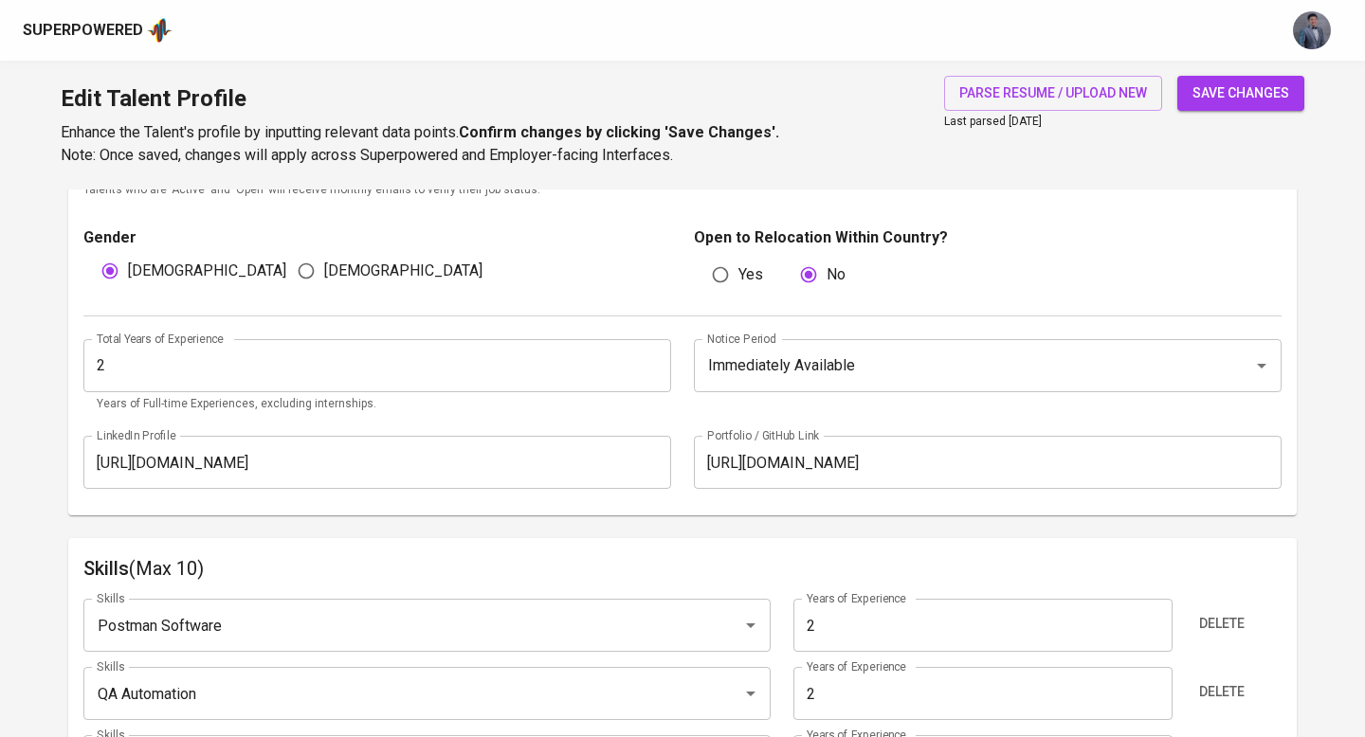
click at [1218, 92] on span "save changes" at bounding box center [1240, 94] width 97 height 24
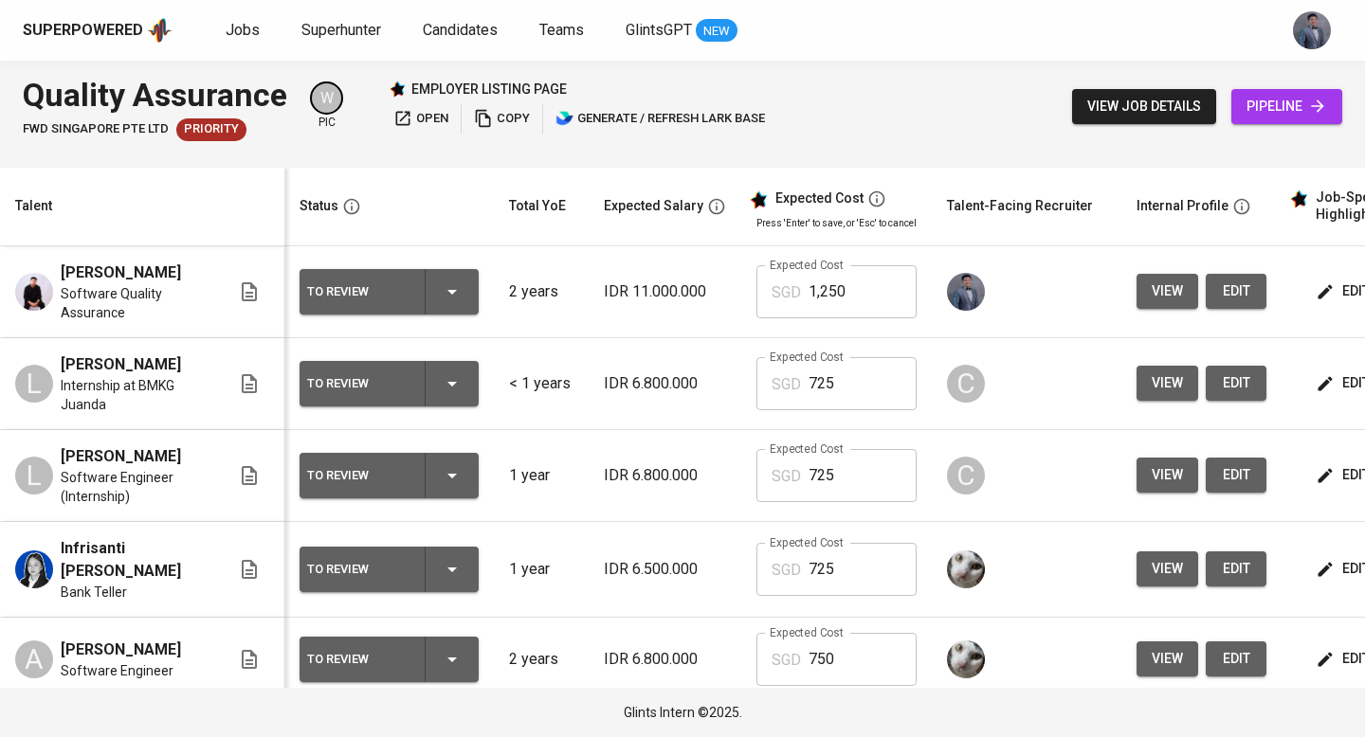
scroll to position [0, 271]
